Goal: Information Seeking & Learning: Learn about a topic

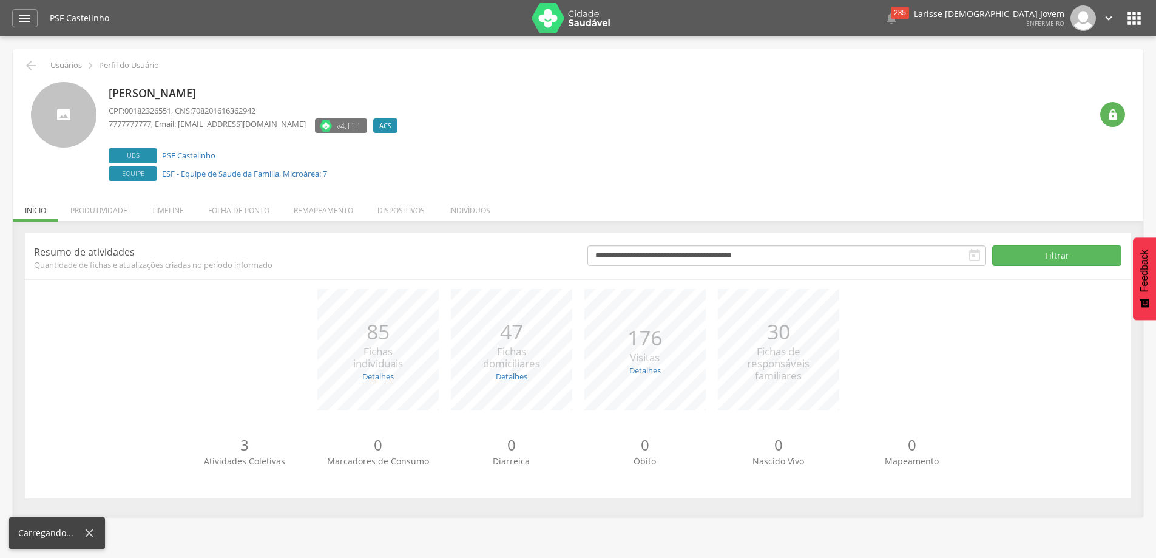
scroll to position [36, 0]
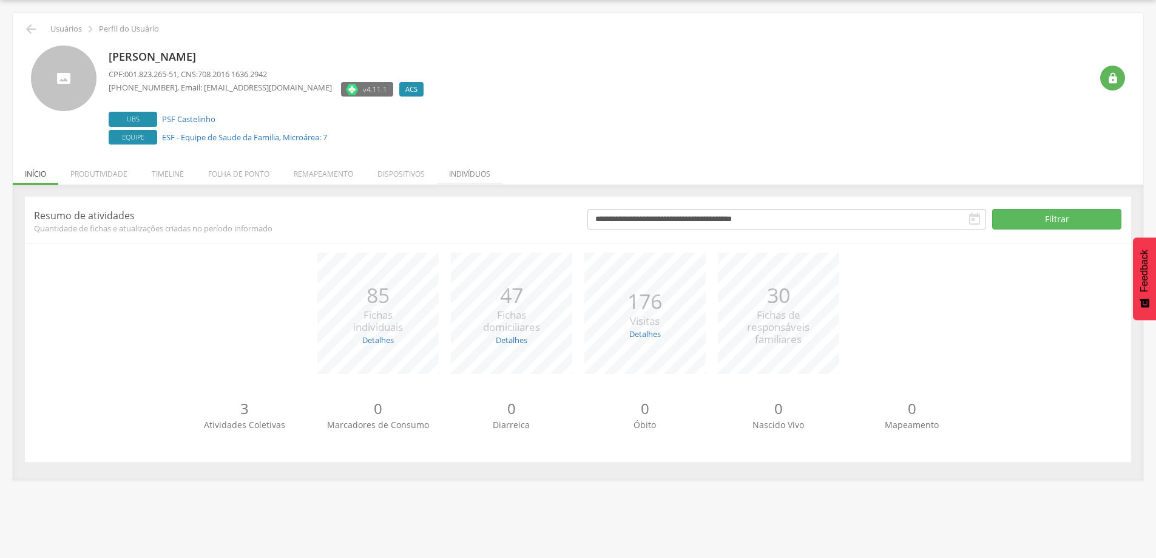
click at [473, 172] on li "Indivíduos" at bounding box center [470, 171] width 66 height 29
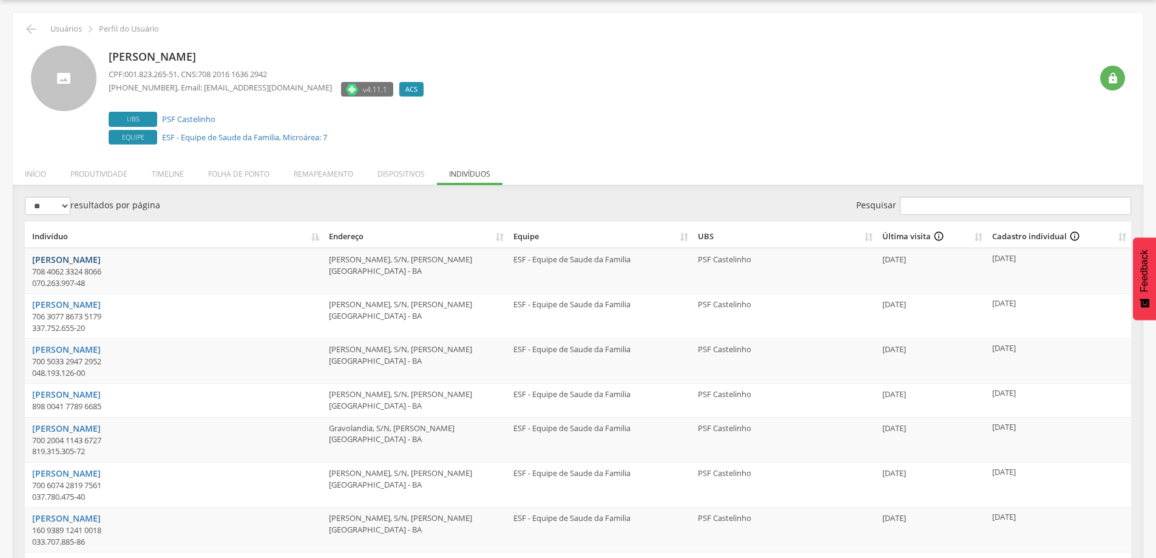
click at [90, 258] on link "[PERSON_NAME]" at bounding box center [66, 260] width 69 height 12
click at [19, 22] on div " Usuários  Perfil do Usuário [PERSON_NAME] CPF: 001.823.265-51 , CNS: 708 201…" at bounding box center [578, 359] width 1130 height 693
click at [26, 27] on icon "" at bounding box center [31, 29] width 15 height 15
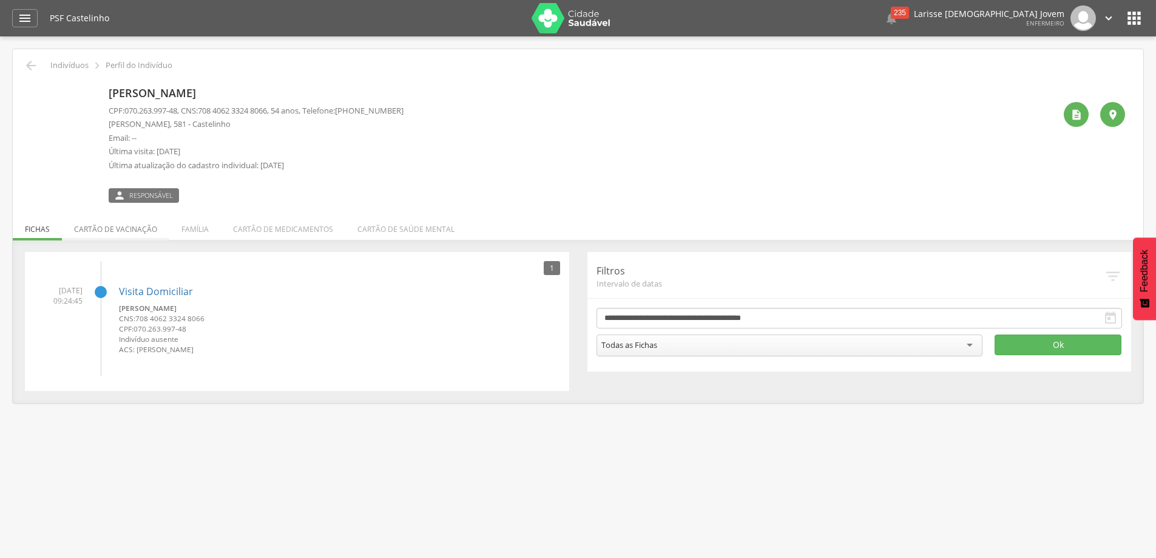
click at [113, 228] on li "Cartão de vacinação" at bounding box center [115, 226] width 107 height 29
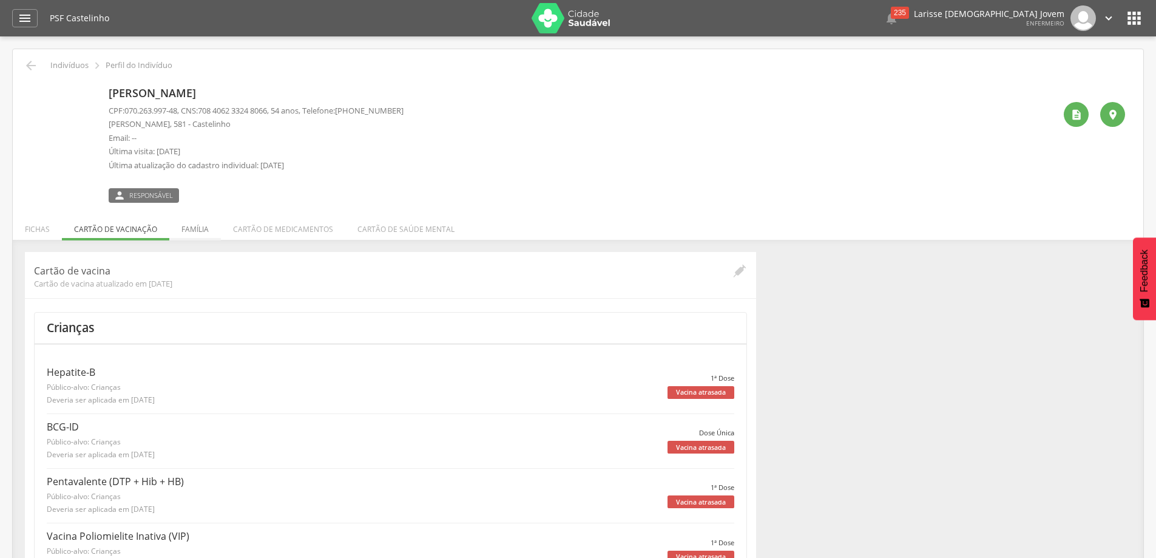
click at [192, 219] on li "Família" at bounding box center [195, 226] width 52 height 29
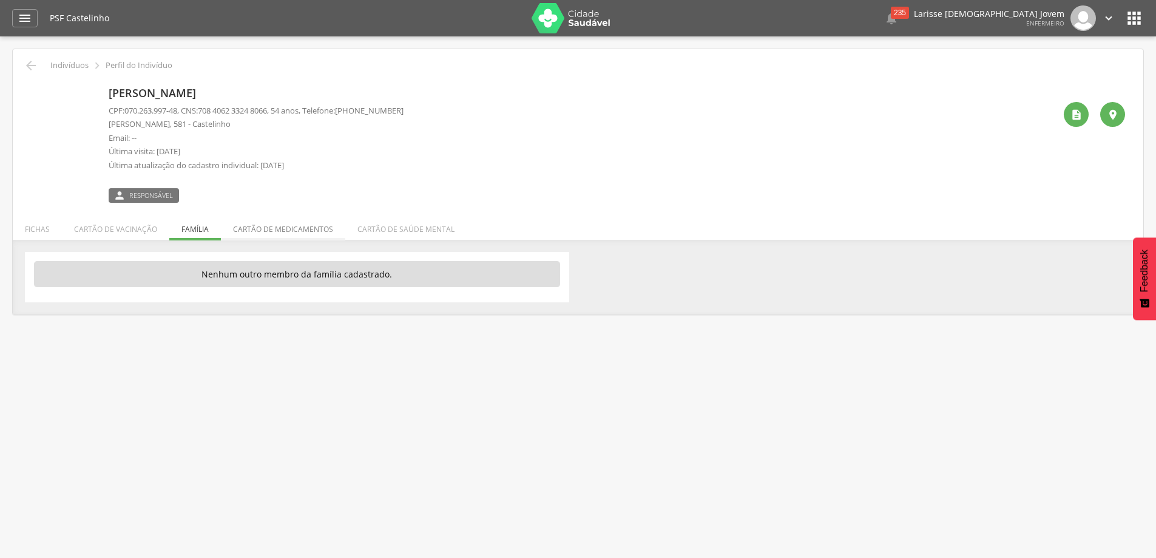
click at [258, 227] on li "Cartão de medicamentos" at bounding box center [283, 226] width 124 height 29
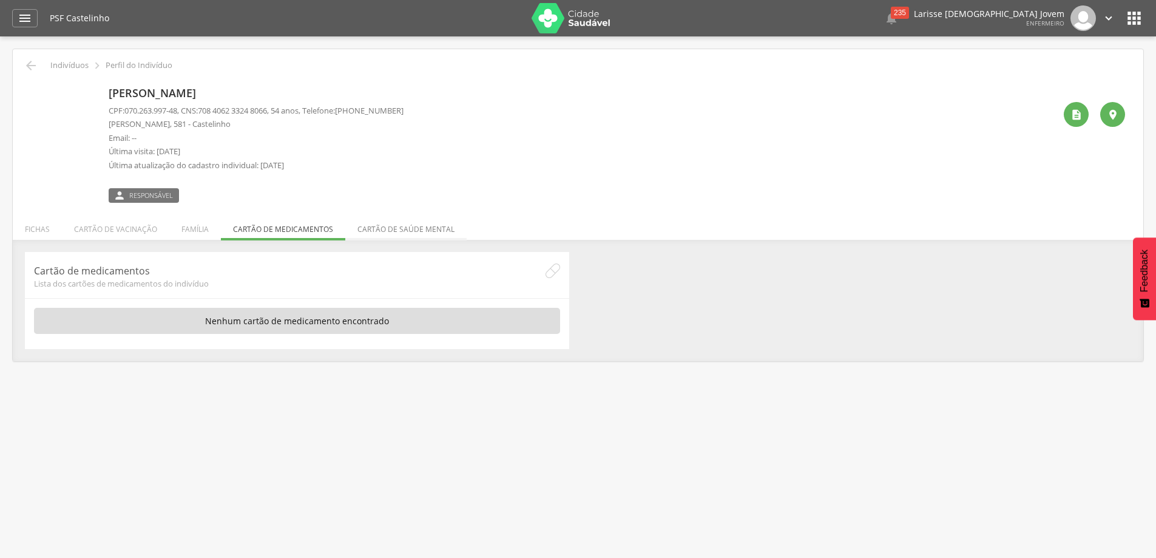
click at [432, 227] on li "Cartão de saúde mental" at bounding box center [405, 226] width 121 height 29
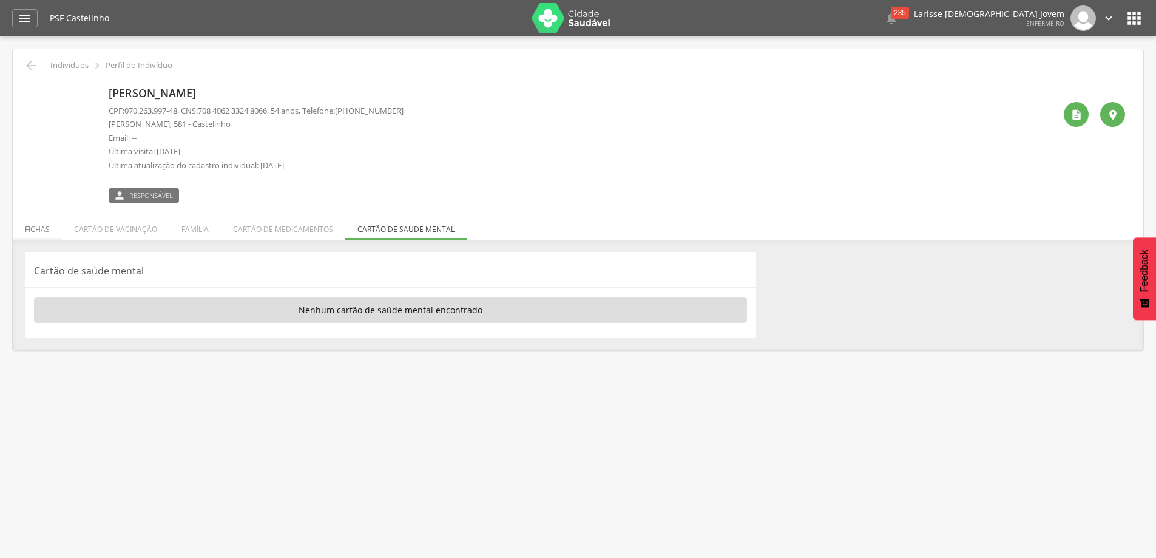
click at [39, 221] on li "Fichas" at bounding box center [37, 226] width 49 height 29
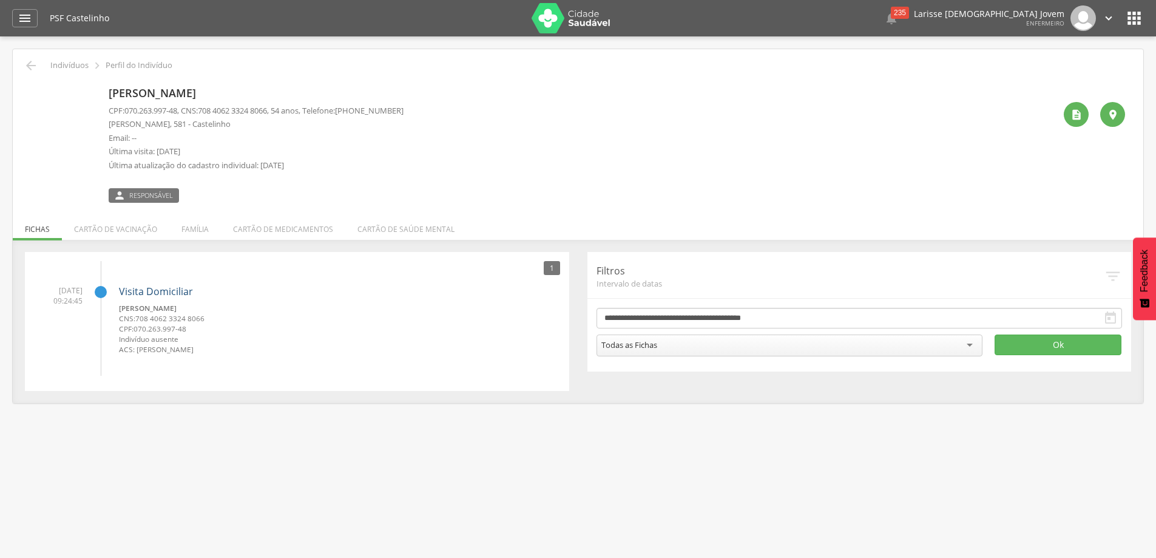
click at [168, 292] on link "Visita Domiciliar" at bounding box center [156, 291] width 74 height 13
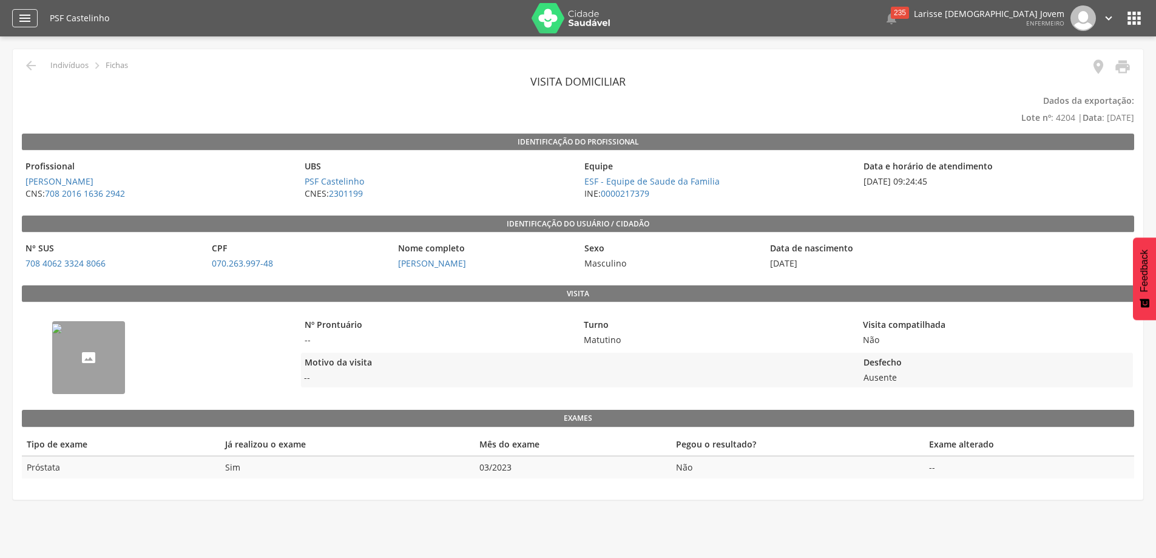
click at [22, 21] on icon "" at bounding box center [25, 18] width 15 height 15
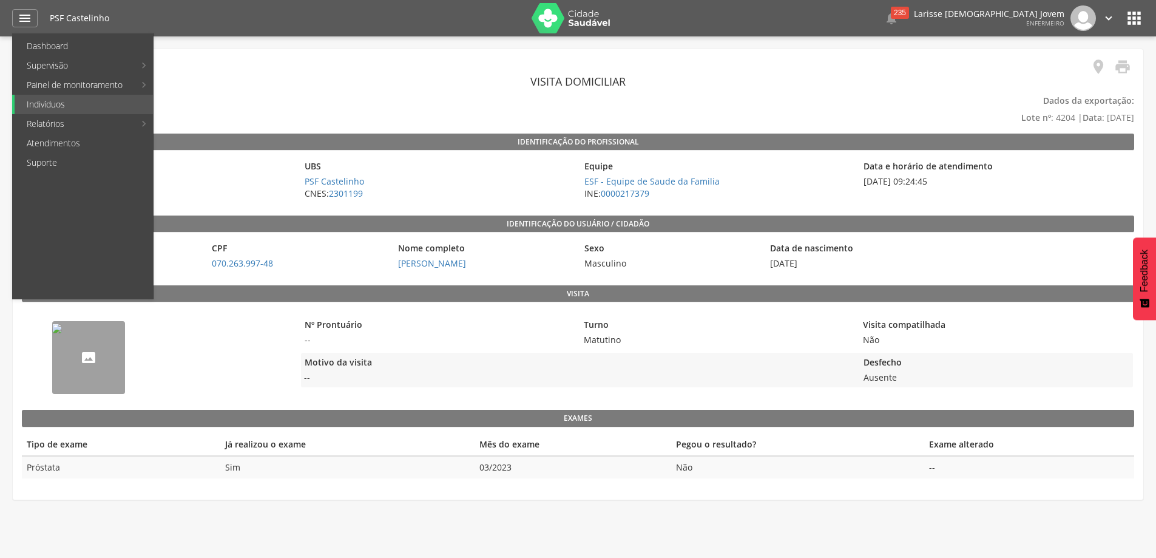
click at [479, 393] on div "Nº Prontuário -- Turno Matutino Visita compatilhada Não Motivo da visita -- Des…" at bounding box center [717, 352] width 832 height 89
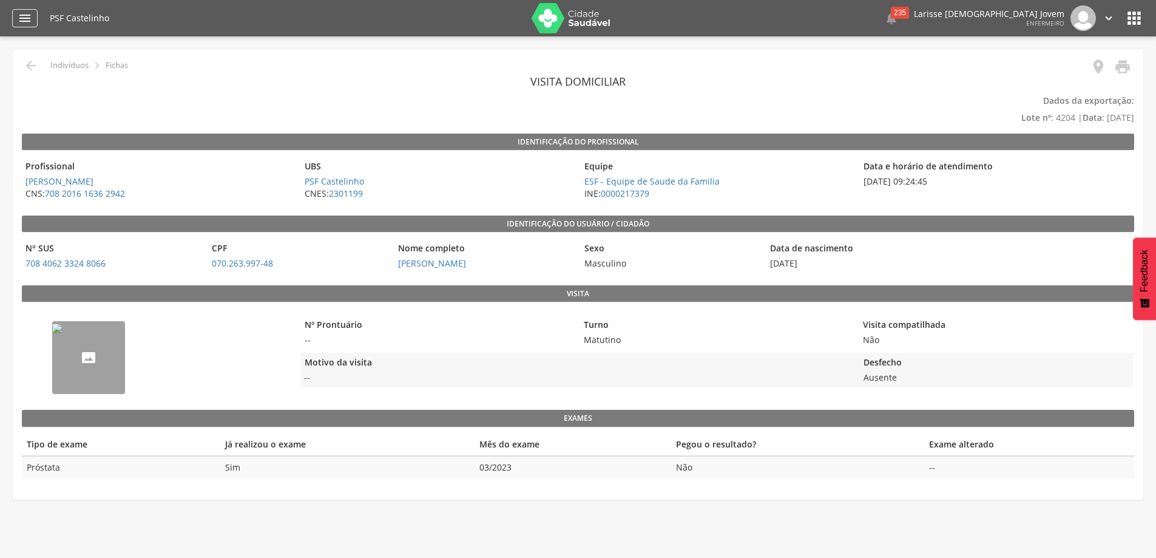
click at [33, 25] on div "" at bounding box center [24, 18] width 25 height 18
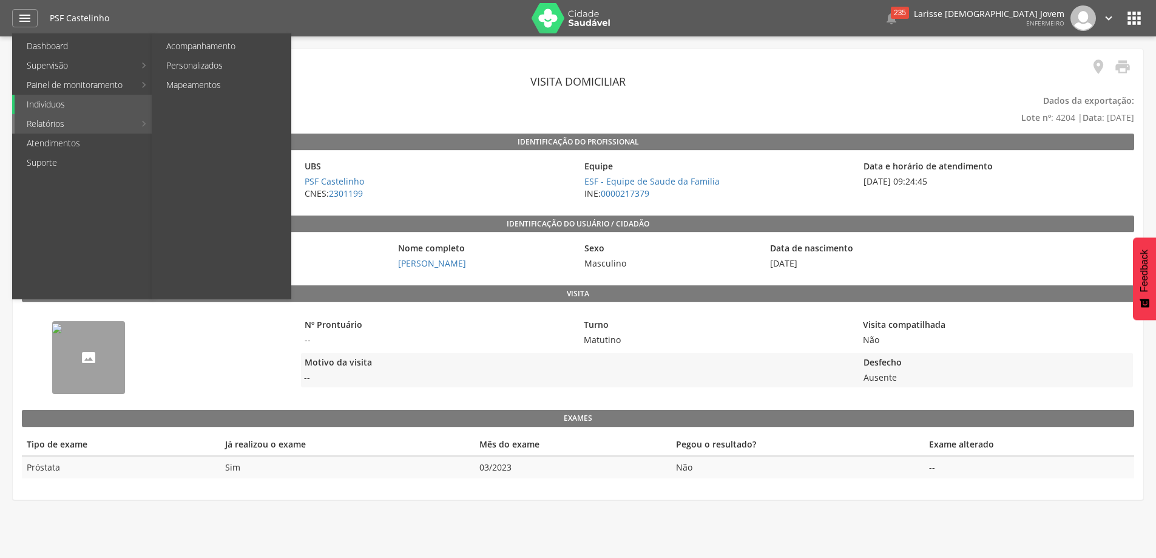
click at [100, 126] on link "Relatórios" at bounding box center [75, 123] width 120 height 19
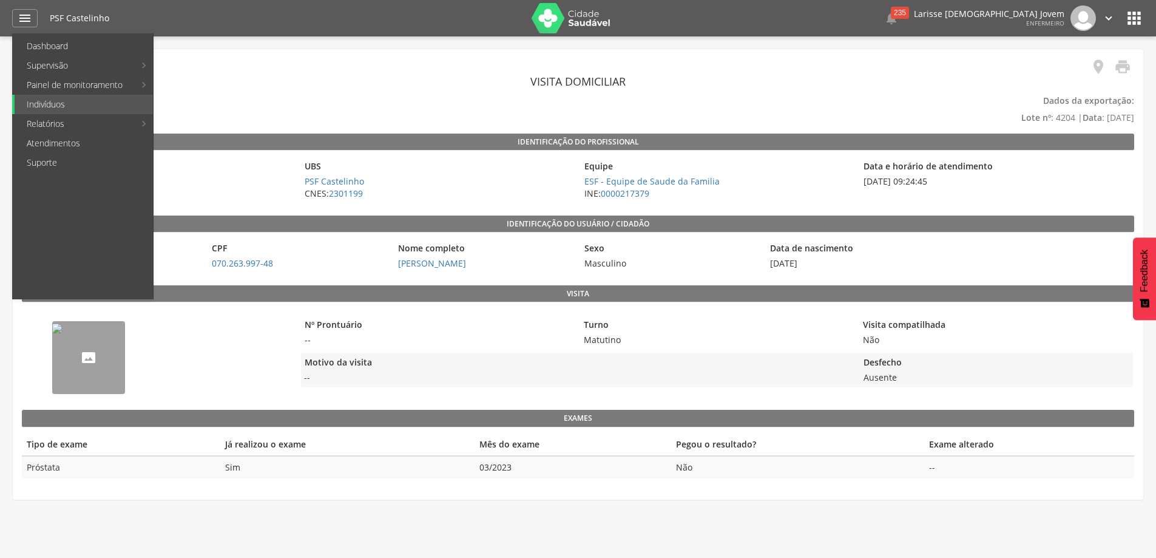
click at [331, 64] on div " Indivíduos  Fichas   Visita domiciliar Dados da exportação: Lote nº : 4204…" at bounding box center [578, 268] width 1130 height 438
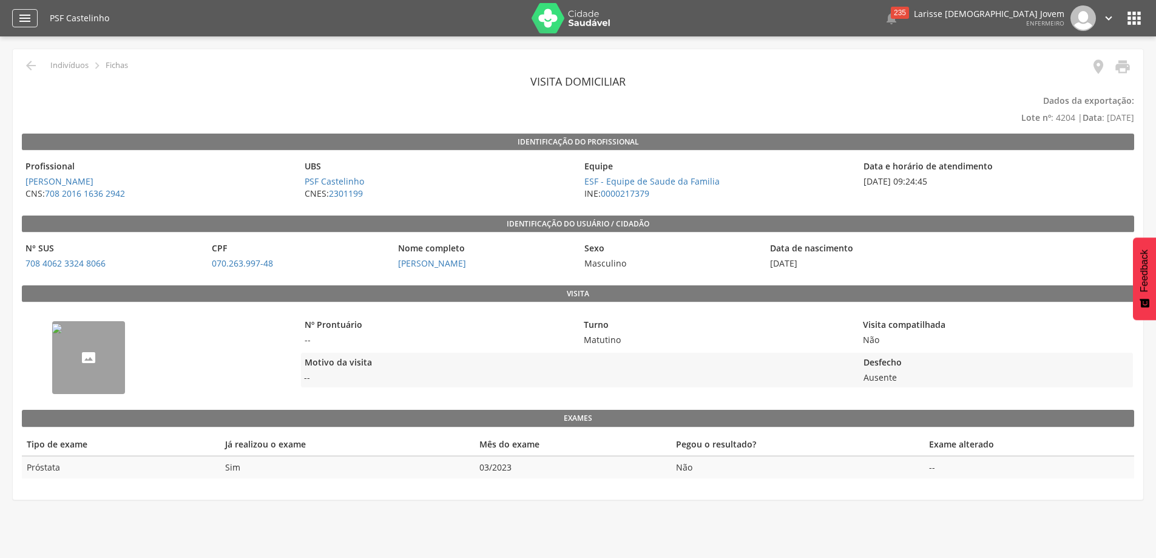
click at [30, 22] on icon "" at bounding box center [25, 18] width 15 height 15
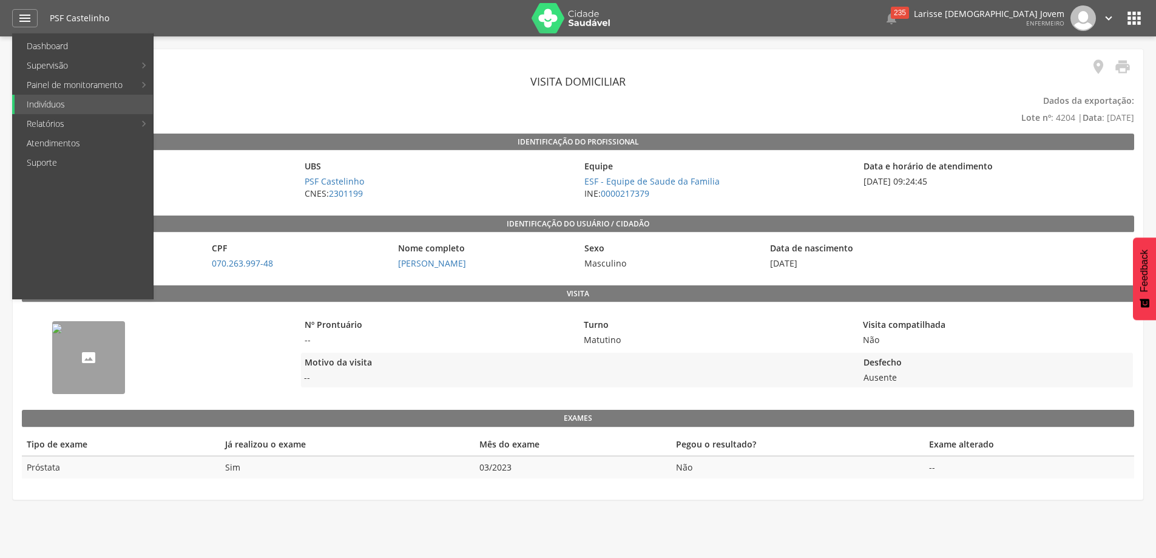
click at [459, 91] on header "Visita domiciliar" at bounding box center [578, 81] width 1112 height 22
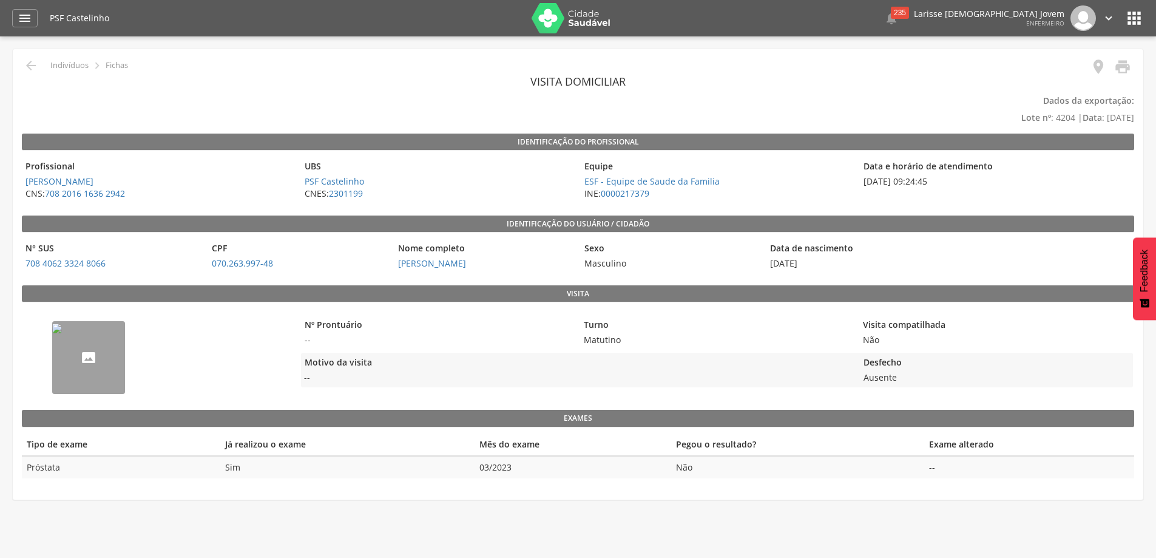
click at [1109, 23] on icon "" at bounding box center [1108, 18] width 13 height 13
click at [909, 17] on div "235" at bounding box center [900, 13] width 18 height 12
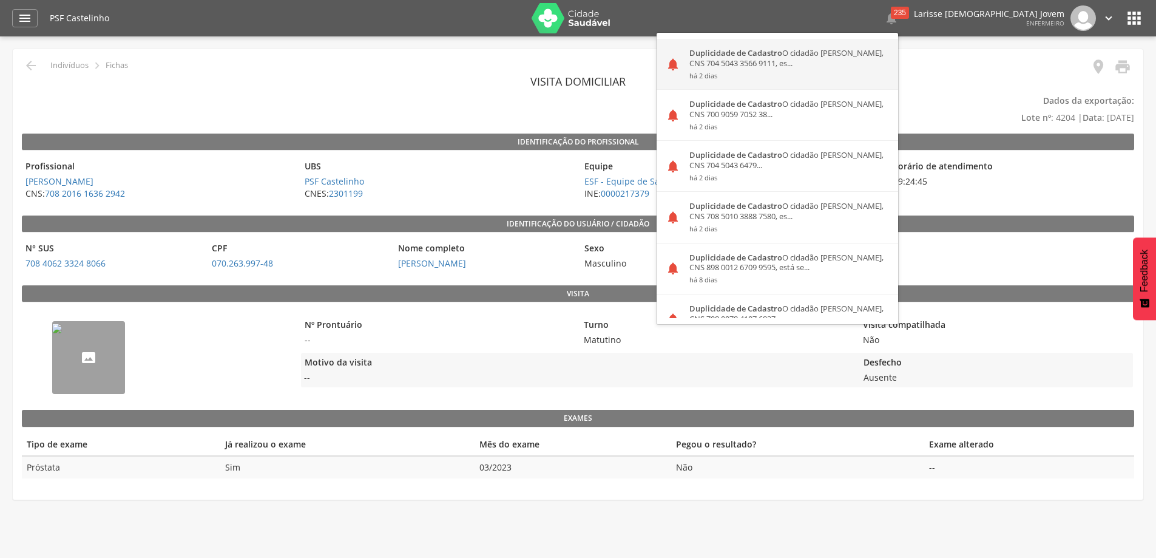
click at [858, 65] on div "Duplicidade de Cadastro O cidadão Ranaiza de Almeida Matos, CNS 704 5043 3566 9…" at bounding box center [789, 64] width 218 height 50
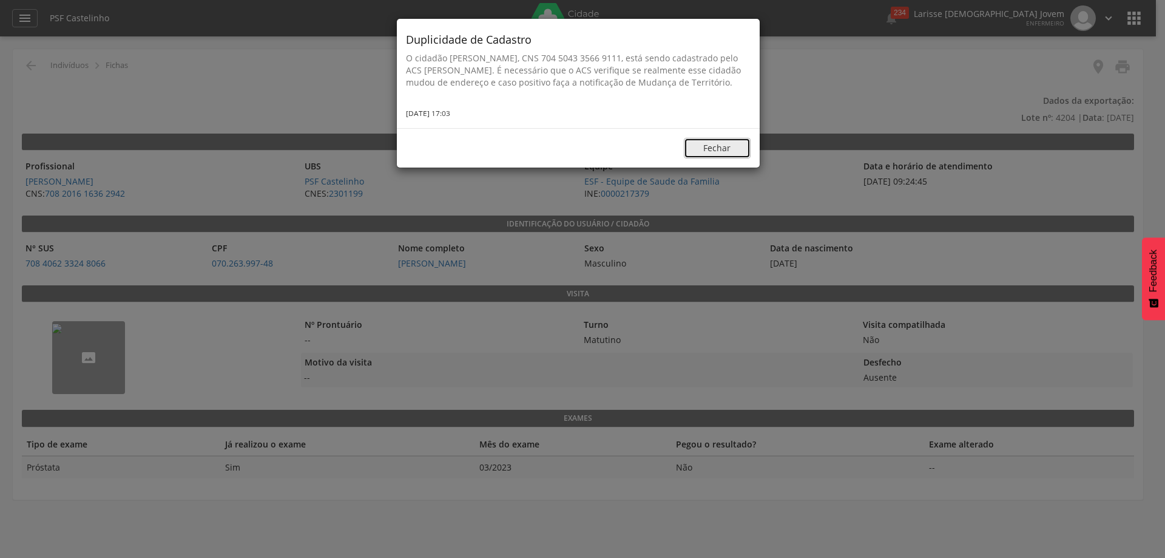
click at [723, 156] on button "Fechar" at bounding box center [717, 148] width 67 height 21
